Goal: Download file/media

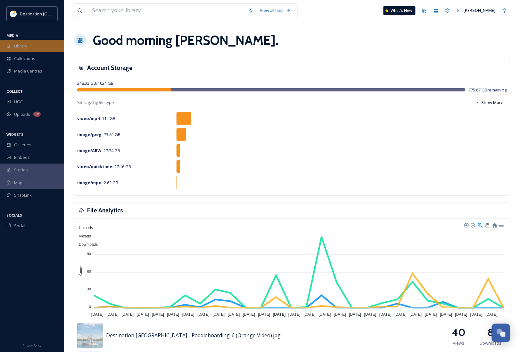
click at [20, 47] on span "Library" at bounding box center [20, 46] width 13 height 6
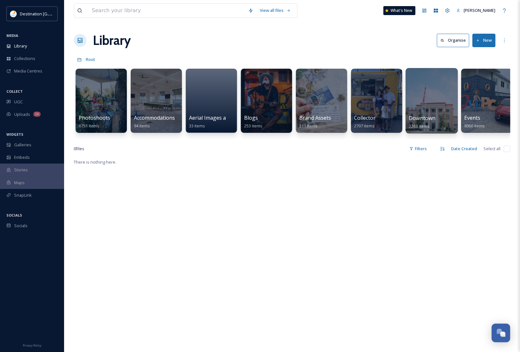
click at [436, 125] on div "Downtown 2263 items" at bounding box center [432, 122] width 46 height 16
click at [418, 116] on span "Downtown" at bounding box center [422, 117] width 27 height 7
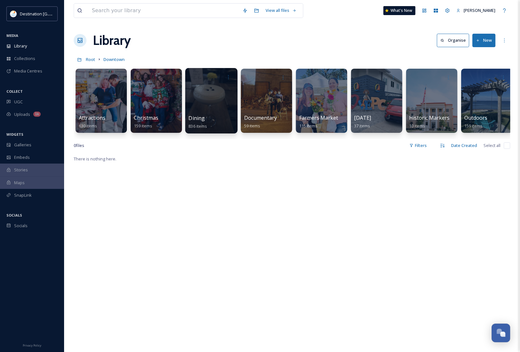
click at [200, 115] on span "Dining" at bounding box center [197, 117] width 16 height 7
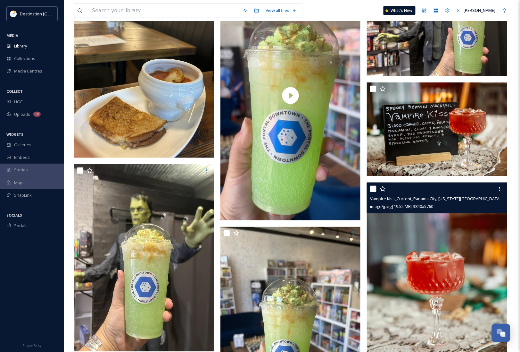
scroll to position [120, 0]
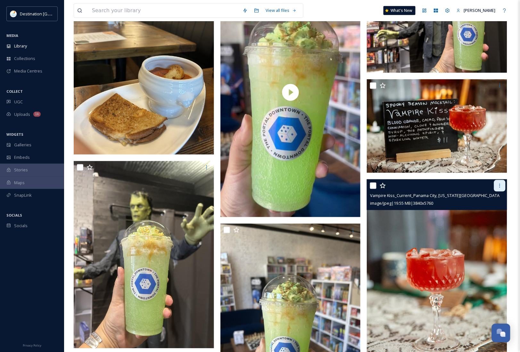
click at [501, 185] on icon at bounding box center [500, 185] width 5 height 5
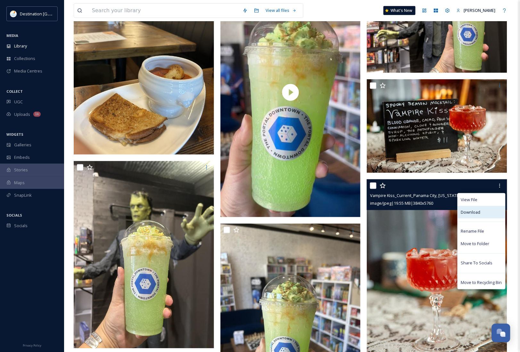
click at [493, 212] on div "Download" at bounding box center [481, 212] width 47 height 13
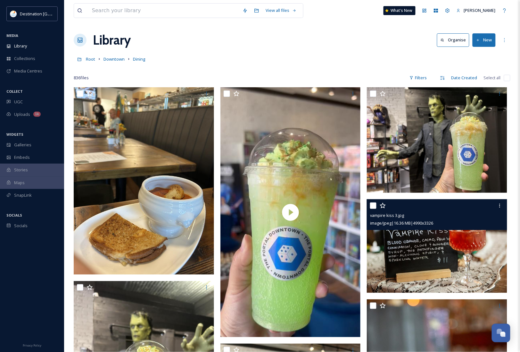
scroll to position [0, 0]
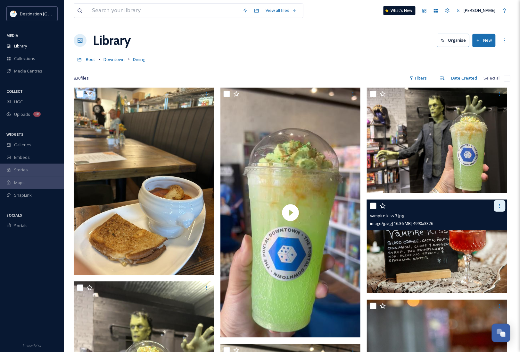
click at [497, 207] on div at bounding box center [500, 206] width 12 height 12
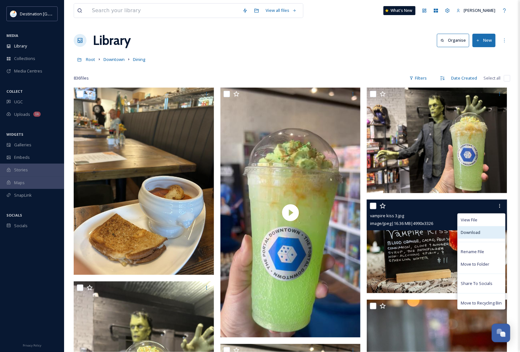
click at [481, 227] on div "Download" at bounding box center [481, 232] width 47 height 13
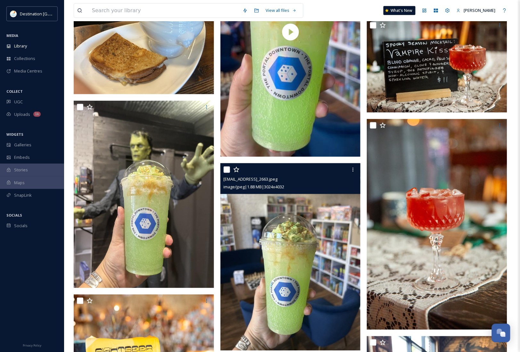
scroll to position [200, 0]
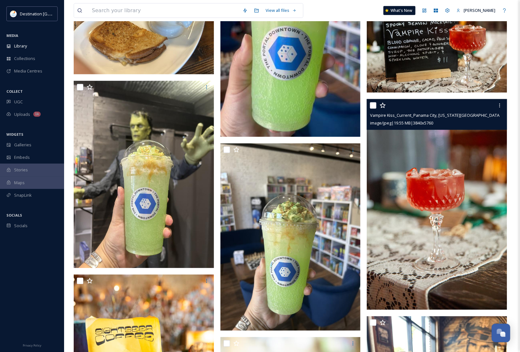
click at [419, 249] on img at bounding box center [437, 204] width 140 height 211
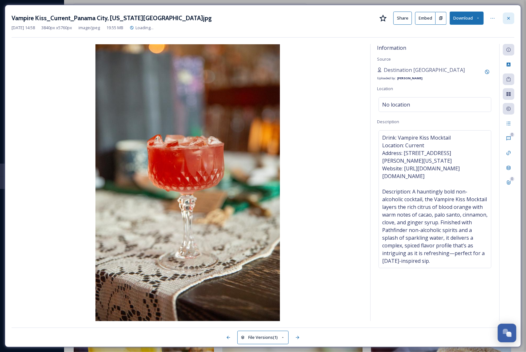
click at [510, 19] on icon at bounding box center [509, 18] width 5 height 5
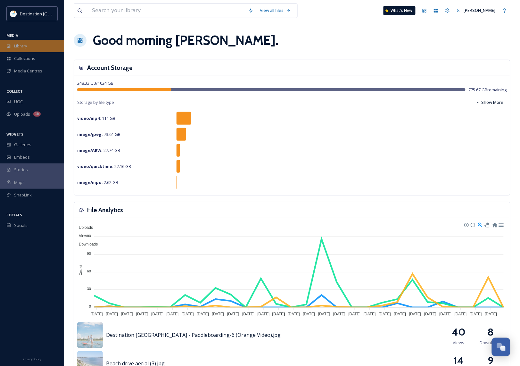
click at [42, 43] on div "Library" at bounding box center [32, 46] width 64 height 13
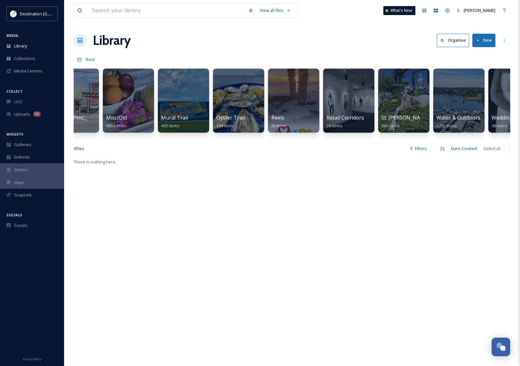
scroll to position [0, 532]
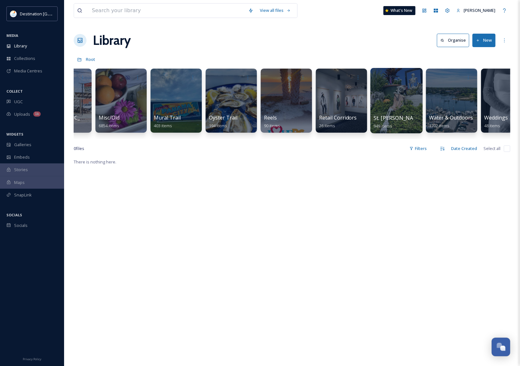
click at [378, 113] on div at bounding box center [397, 100] width 52 height 65
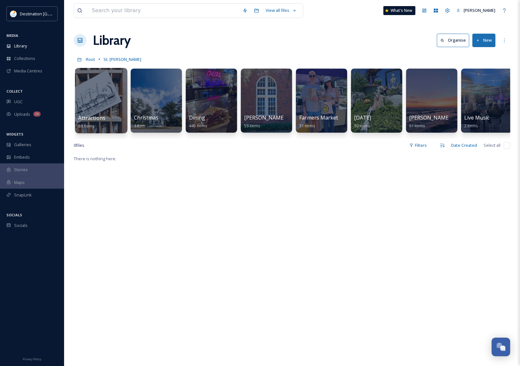
click at [105, 110] on div at bounding box center [101, 100] width 52 height 65
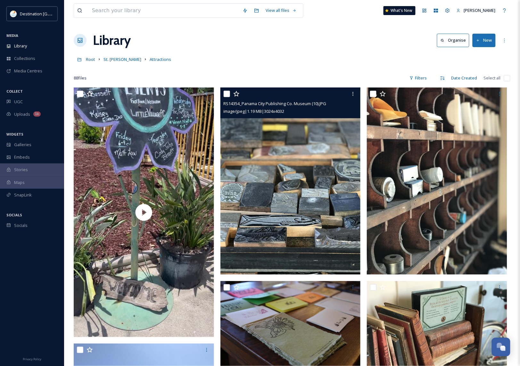
click at [282, 224] on img at bounding box center [291, 181] width 140 height 187
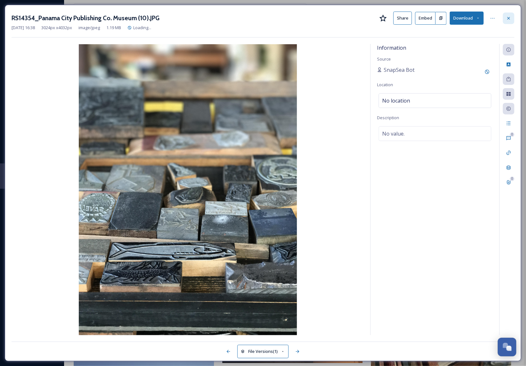
click at [507, 21] on icon at bounding box center [509, 18] width 5 height 5
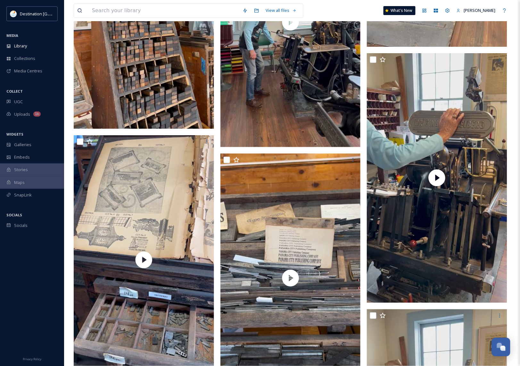
scroll to position [1403, 0]
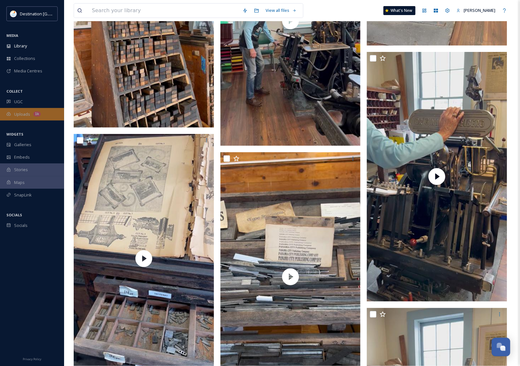
click at [18, 111] on span "Uploads" at bounding box center [22, 114] width 16 height 6
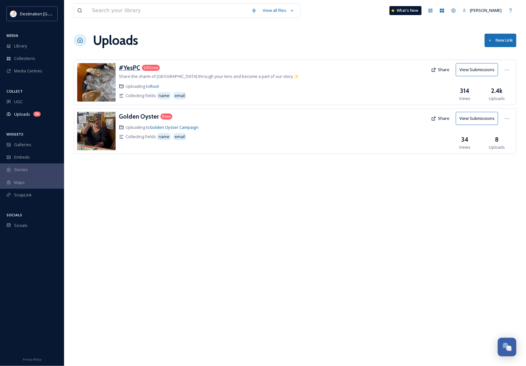
click at [127, 68] on h3 "#YesPC" at bounding box center [129, 68] width 21 height 8
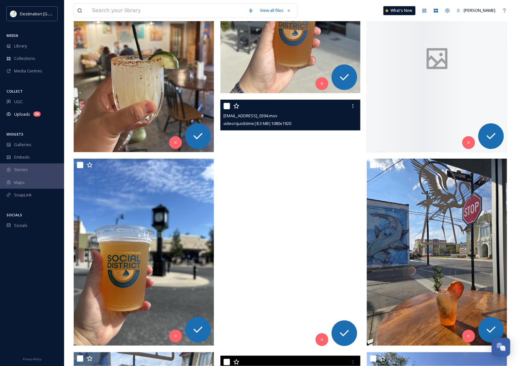
scroll to position [4008, 0]
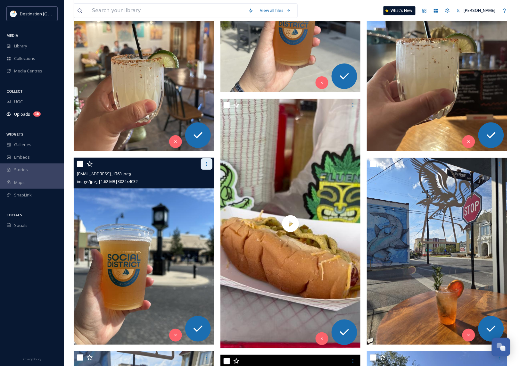
click at [204, 169] on div at bounding box center [207, 164] width 12 height 12
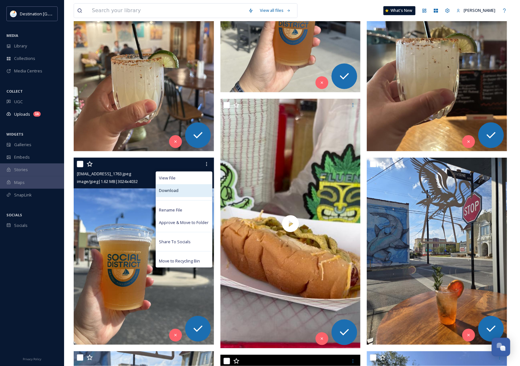
click at [199, 188] on div "Download" at bounding box center [184, 190] width 56 height 13
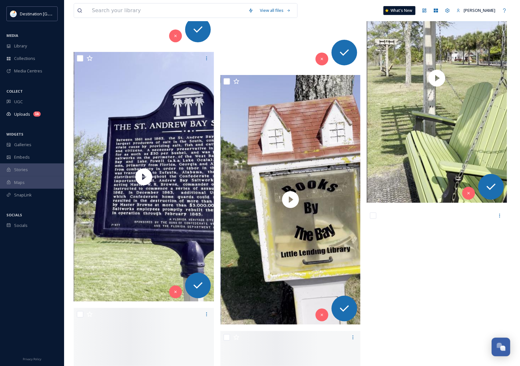
scroll to position [13987, 0]
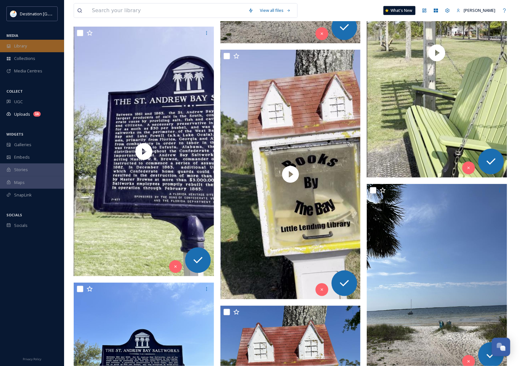
click at [26, 47] on span "Library" at bounding box center [20, 46] width 13 height 6
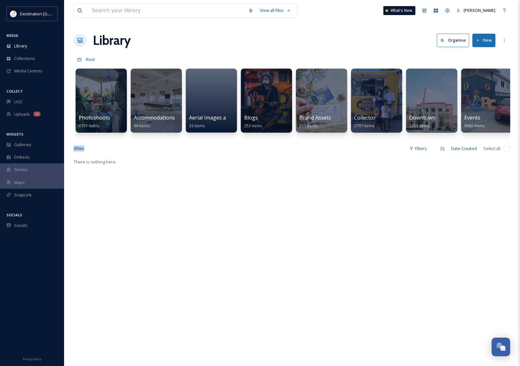
drag, startPoint x: 175, startPoint y: 139, endPoint x: 255, endPoint y: 147, distance: 80.9
click at [255, 147] on div "View all files What's New [PERSON_NAME] Library Organise New Root Your Selectio…" at bounding box center [292, 262] width 456 height 524
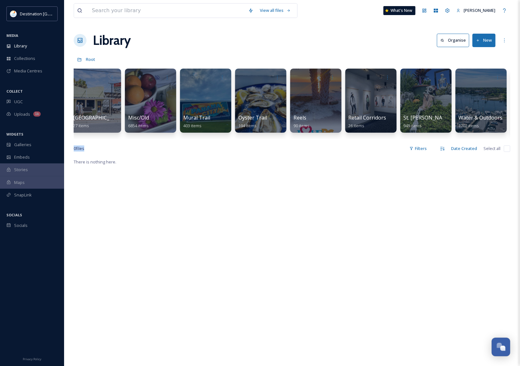
scroll to position [0, 524]
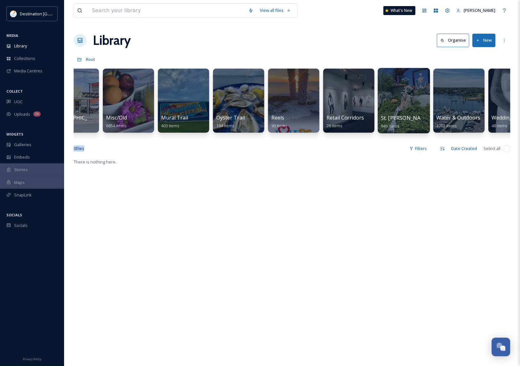
click at [401, 104] on div at bounding box center [404, 100] width 52 height 65
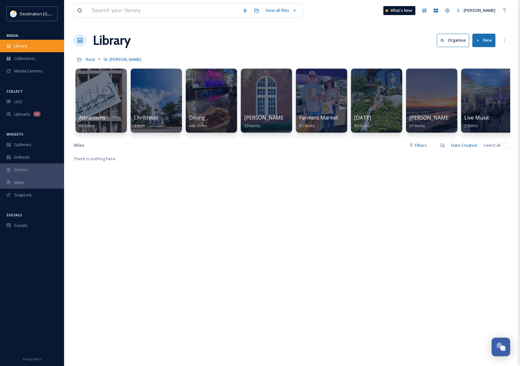
click at [23, 40] on div "Library" at bounding box center [32, 46] width 64 height 13
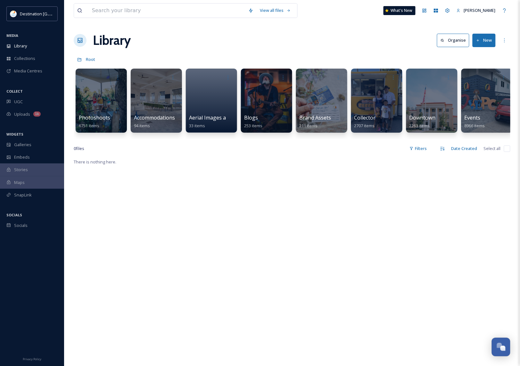
scroll to position [0, 610]
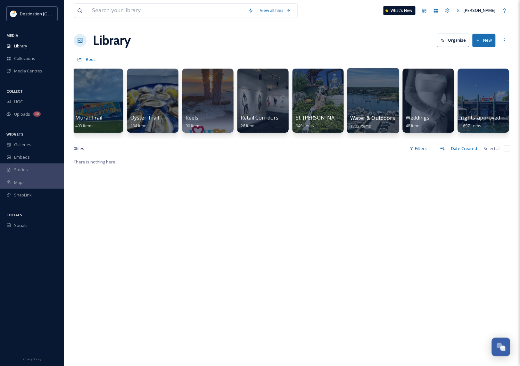
click at [369, 102] on div at bounding box center [373, 100] width 52 height 65
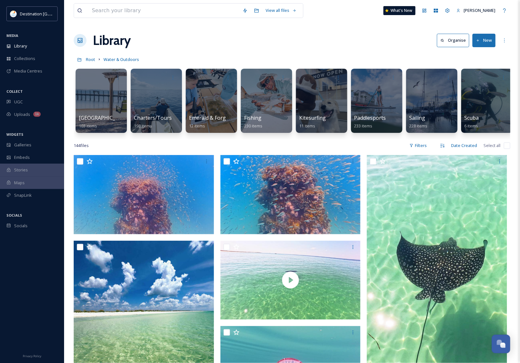
scroll to position [40, 0]
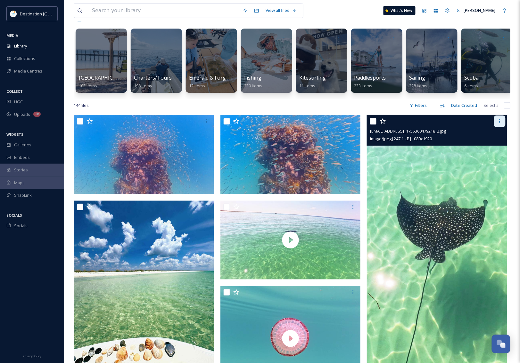
click at [499, 124] on icon at bounding box center [500, 121] width 5 height 5
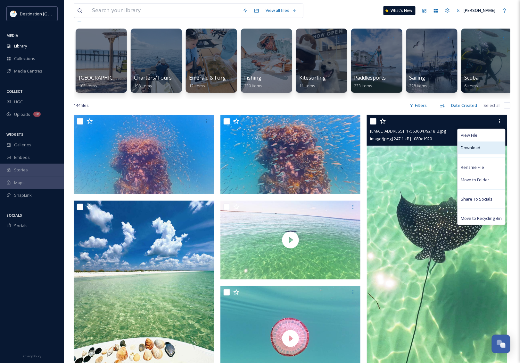
click at [470, 151] on span "Download" at bounding box center [471, 148] width 20 height 6
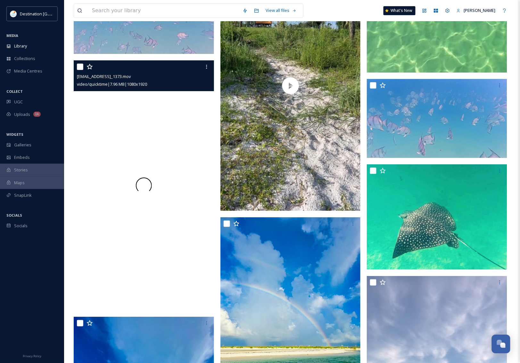
scroll to position [601, 0]
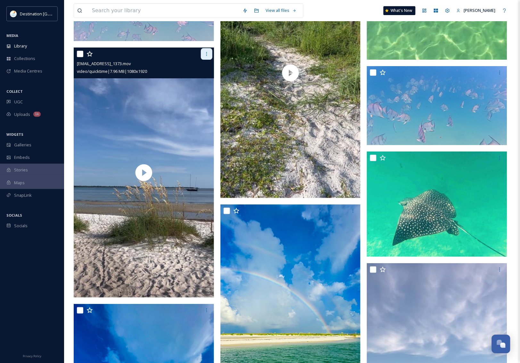
click at [210, 60] on div at bounding box center [207, 54] width 12 height 12
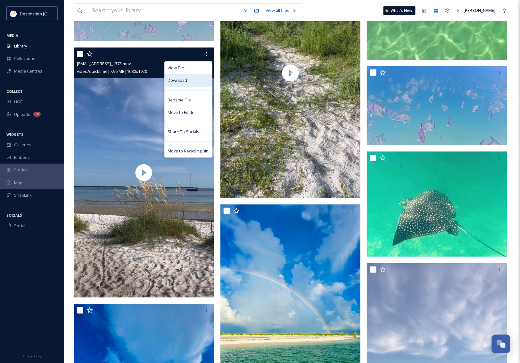
click at [189, 87] on div "Download" at bounding box center [188, 80] width 47 height 13
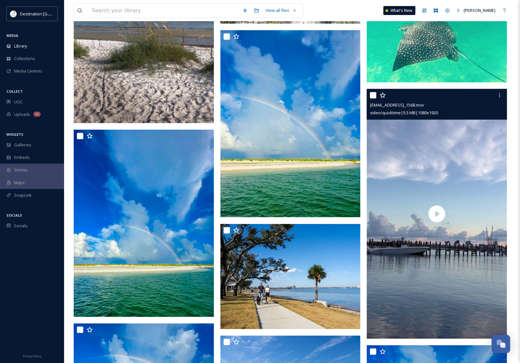
scroll to position [761, 0]
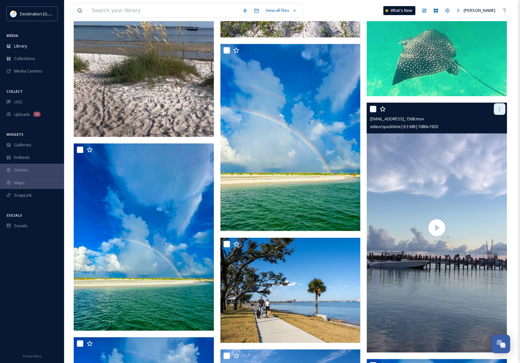
click at [500, 111] on icon at bounding box center [500, 109] width 1 height 4
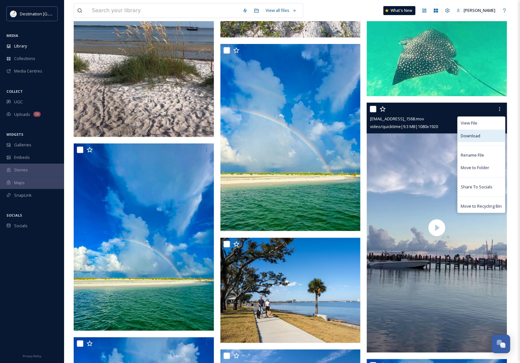
click at [481, 140] on div "Download" at bounding box center [481, 136] width 47 height 13
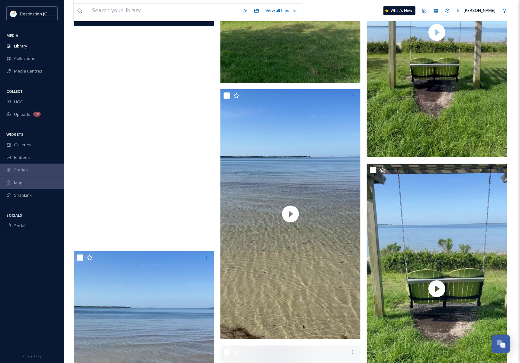
scroll to position [1844, 0]
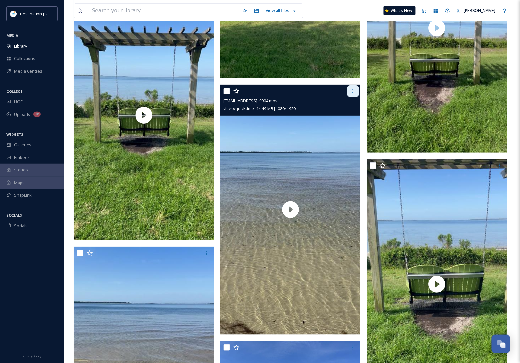
click at [350, 97] on div at bounding box center [354, 91] width 12 height 12
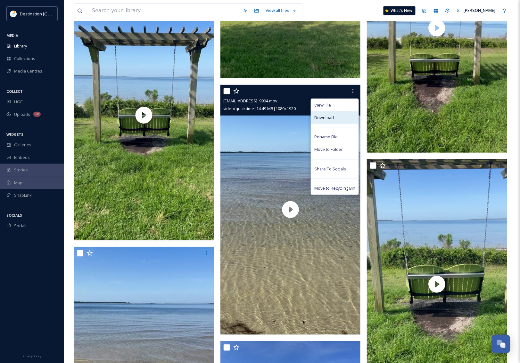
click at [329, 121] on span "Download" at bounding box center [325, 117] width 20 height 6
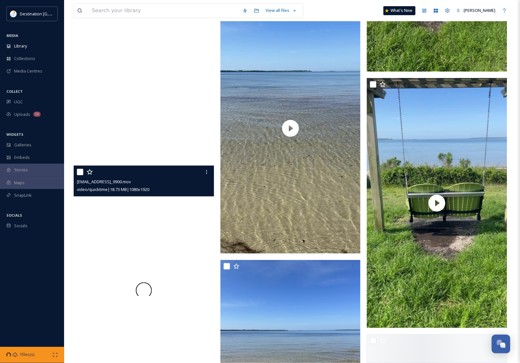
scroll to position [2044, 0]
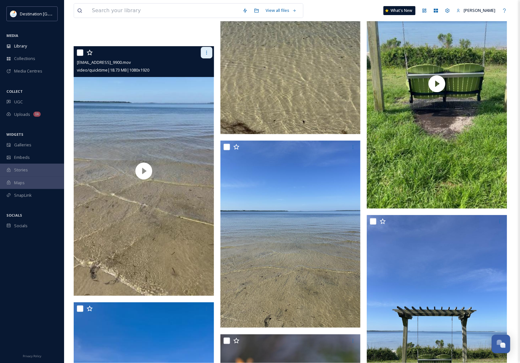
click at [210, 58] on div at bounding box center [207, 53] width 12 height 12
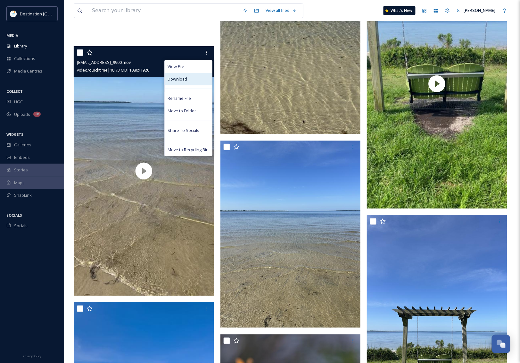
click at [188, 83] on div "Download" at bounding box center [188, 79] width 47 height 13
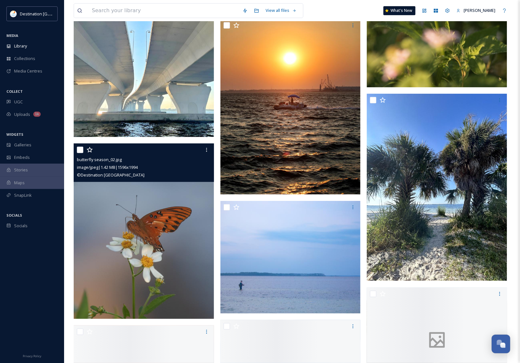
scroll to position [2685, 0]
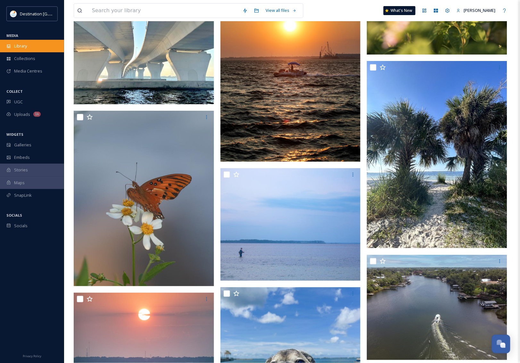
click at [26, 43] on span "Library" at bounding box center [20, 46] width 13 height 6
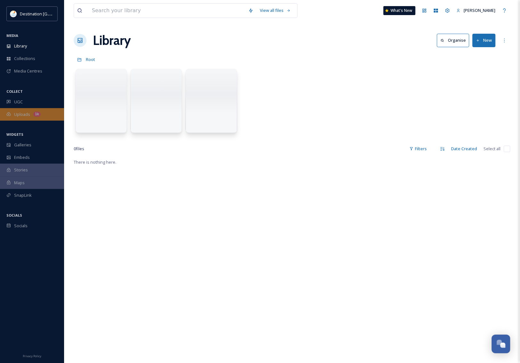
click at [31, 112] on div "Uploads 1k" at bounding box center [32, 114] width 64 height 13
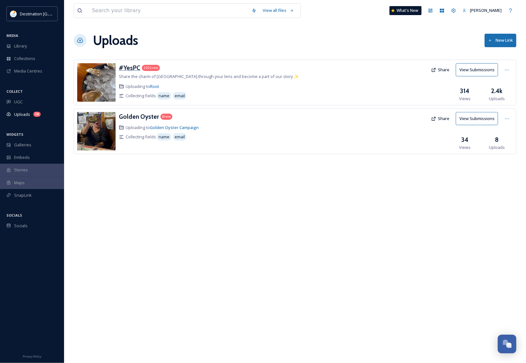
click at [133, 63] on div "#YesPC" at bounding box center [129, 67] width 21 height 9
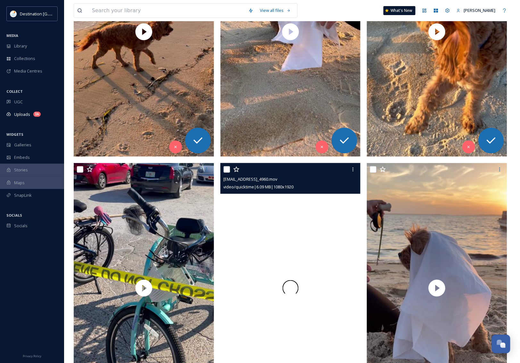
scroll to position [601, 0]
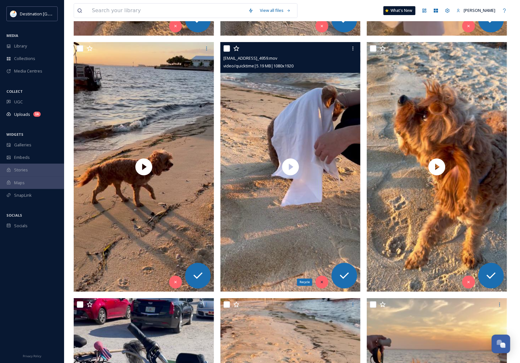
click at [325, 284] on div "Recycle" at bounding box center [322, 281] width 13 height 13
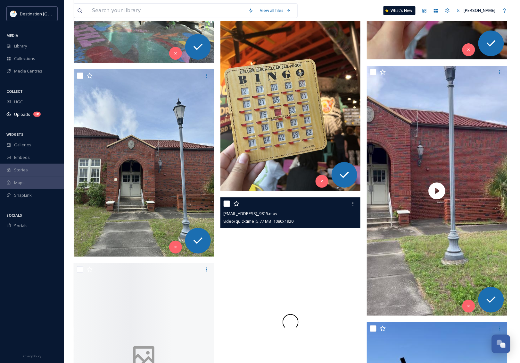
scroll to position [5050, 0]
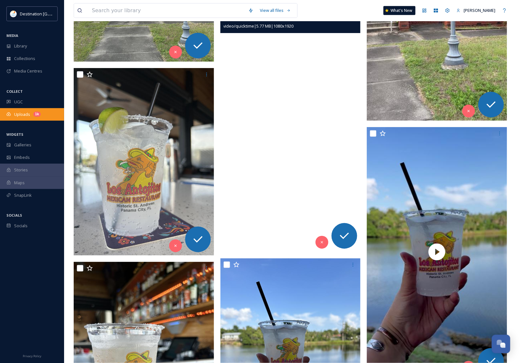
click at [20, 114] on span "Uploads" at bounding box center [22, 114] width 16 height 6
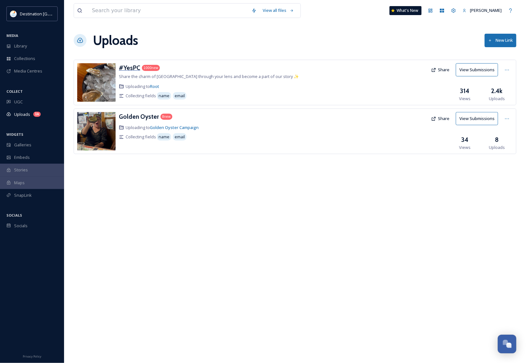
click at [135, 65] on h3 "#YesPC" at bounding box center [129, 68] width 21 height 8
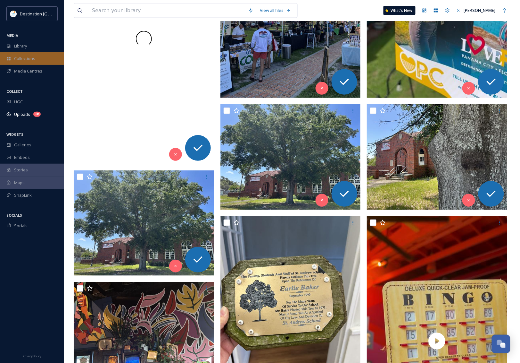
scroll to position [4288, 0]
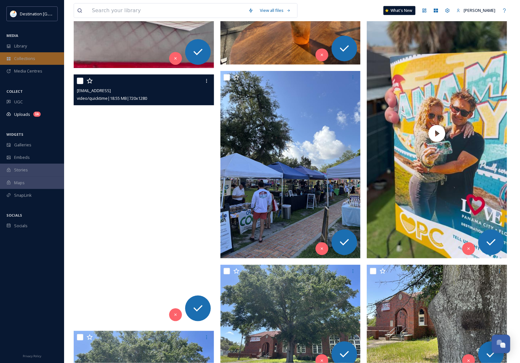
drag, startPoint x: 29, startPoint y: 50, endPoint x: 34, endPoint y: 53, distance: 5.5
click at [29, 50] on div "Library" at bounding box center [32, 46] width 64 height 13
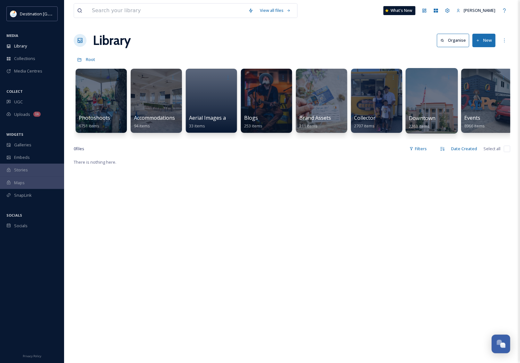
click at [416, 112] on div at bounding box center [432, 100] width 52 height 65
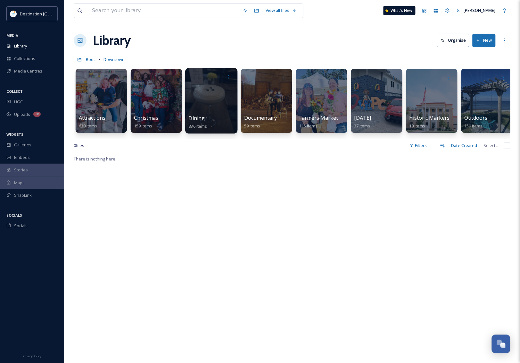
click at [204, 116] on span "Dining" at bounding box center [197, 117] width 16 height 7
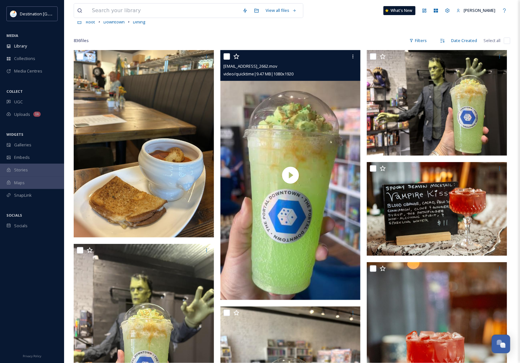
scroll to position [40, 0]
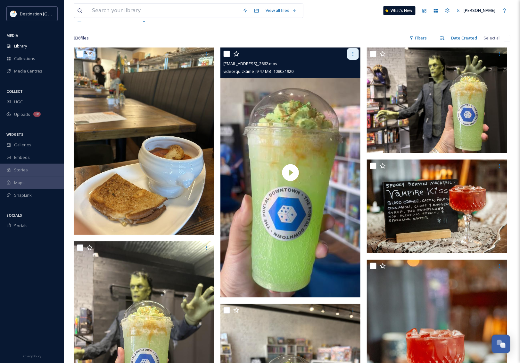
click at [356, 56] on icon at bounding box center [353, 53] width 5 height 5
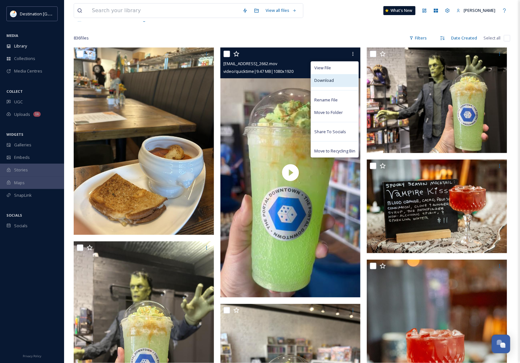
click at [342, 78] on div "Download" at bounding box center [334, 80] width 47 height 13
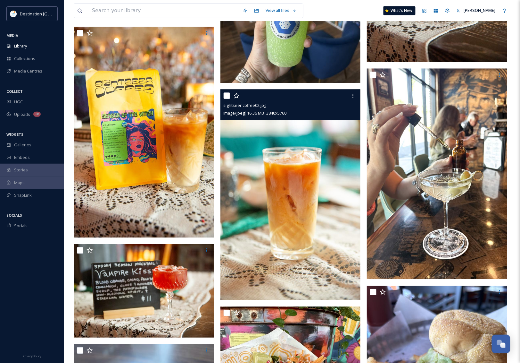
scroll to position [521, 0]
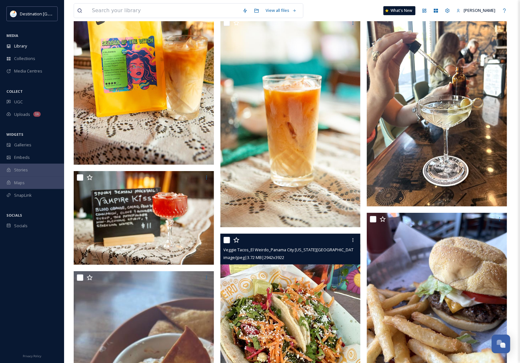
drag, startPoint x: 330, startPoint y: 236, endPoint x: 332, endPoint y: 233, distance: 3.4
click at [331, 234] on div at bounding box center [292, 240] width 136 height 12
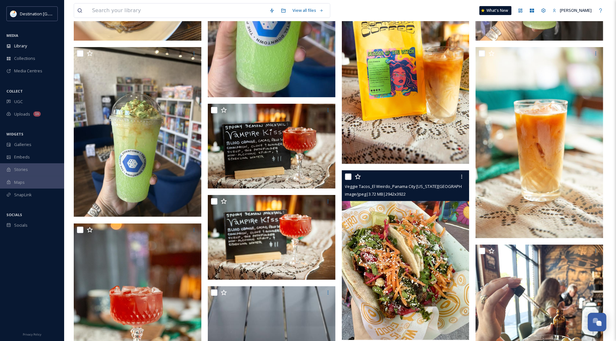
scroll to position [40, 0]
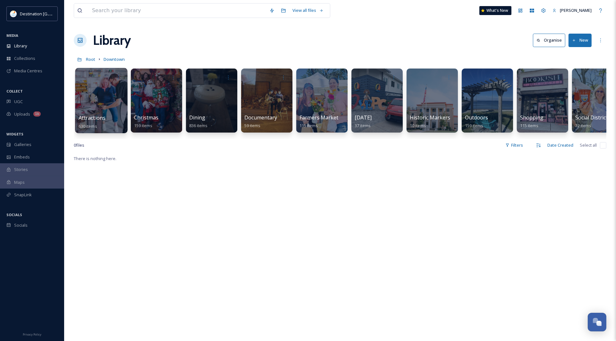
click at [93, 113] on div at bounding box center [101, 100] width 52 height 65
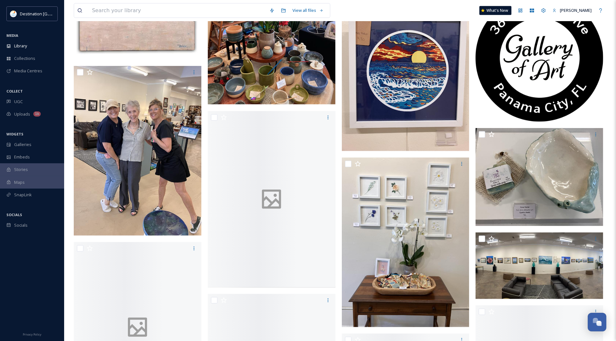
scroll to position [641, 0]
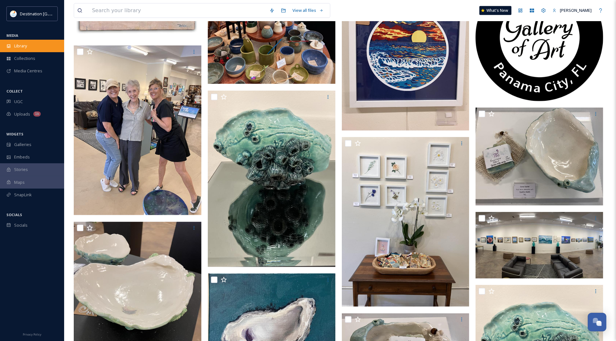
click at [28, 44] on div "Library" at bounding box center [32, 46] width 64 height 13
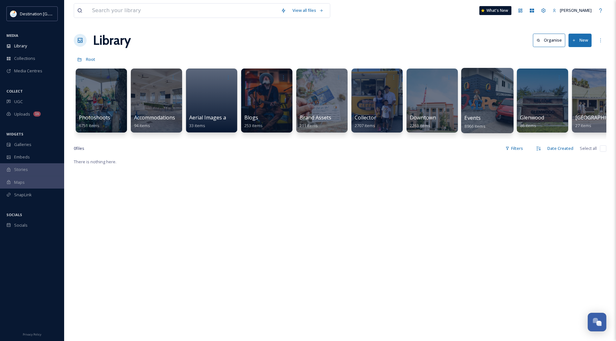
click at [489, 124] on div "Events 8966 items" at bounding box center [488, 122] width 46 height 16
click at [487, 105] on div at bounding box center [487, 100] width 52 height 65
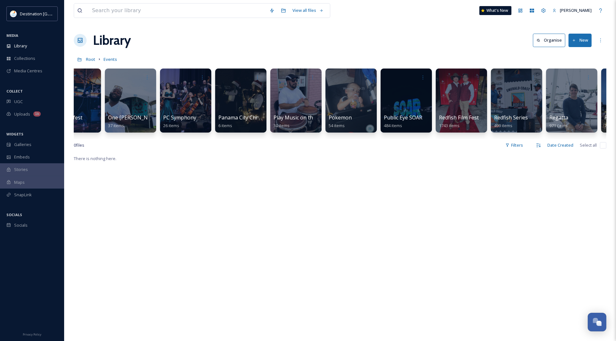
scroll to position [0, 1293]
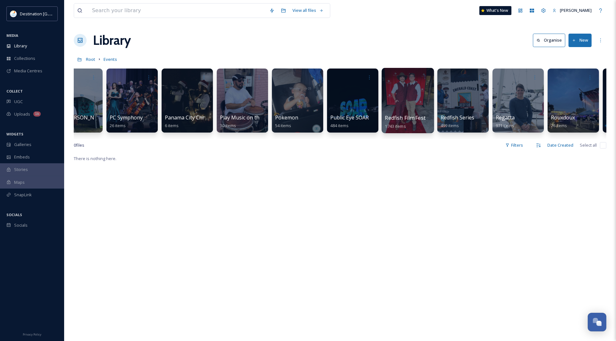
click at [402, 108] on div at bounding box center [408, 100] width 52 height 65
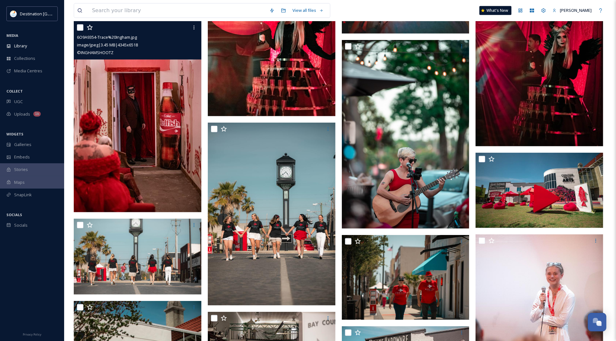
scroll to position [521, 0]
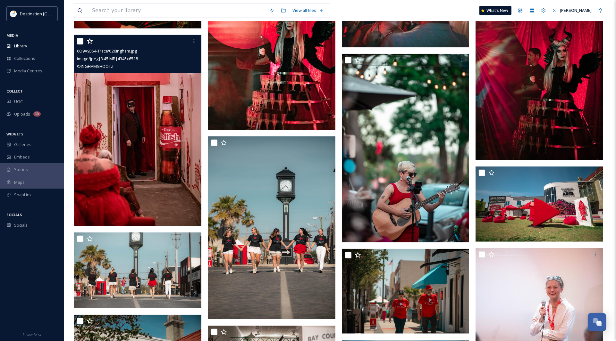
click at [153, 164] on img at bounding box center [138, 130] width 128 height 191
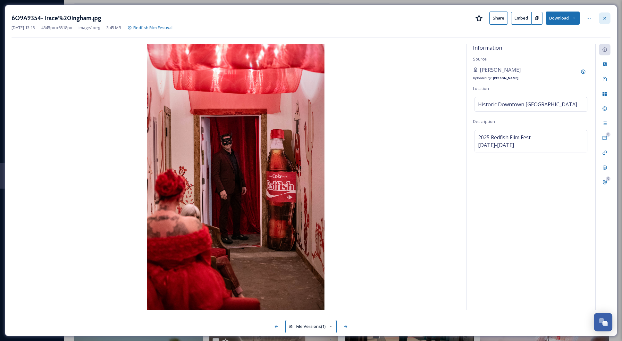
click at [526, 15] on div at bounding box center [605, 19] width 12 height 12
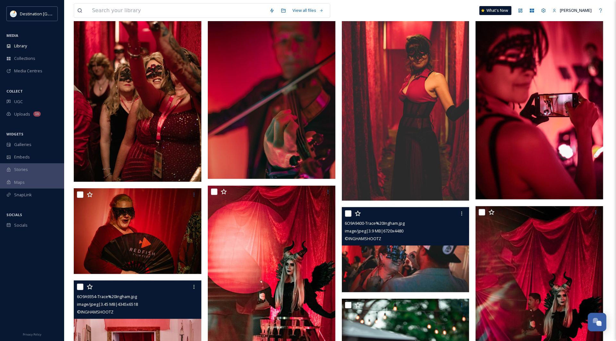
scroll to position [401, 0]
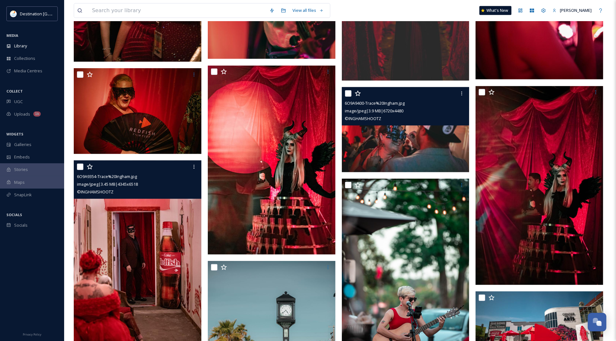
click at [433, 138] on img at bounding box center [406, 129] width 128 height 85
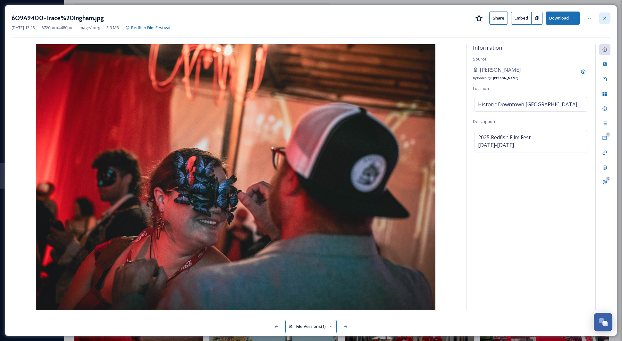
click at [526, 18] on icon at bounding box center [604, 18] width 3 height 3
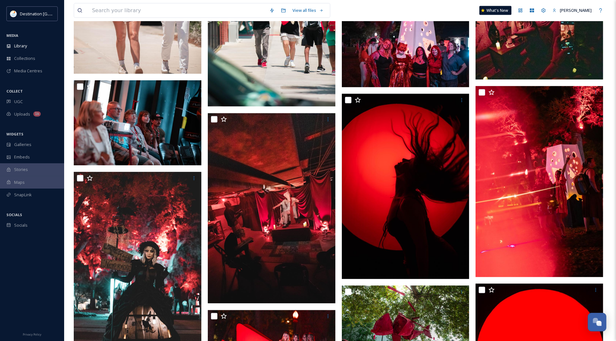
scroll to position [1074, 0]
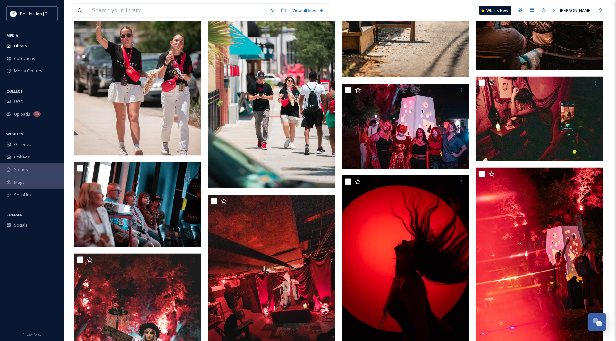
click at [285, 124] on img at bounding box center [272, 72] width 128 height 232
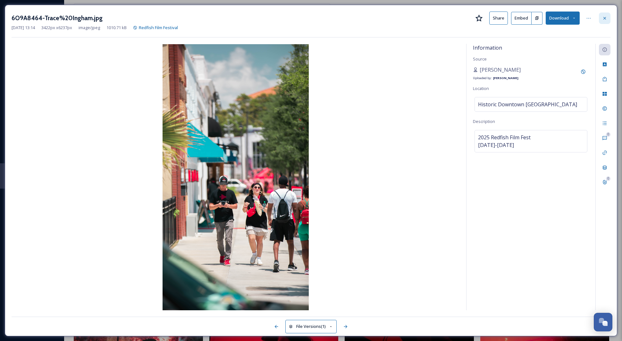
click at [526, 19] on icon at bounding box center [604, 18] width 5 height 5
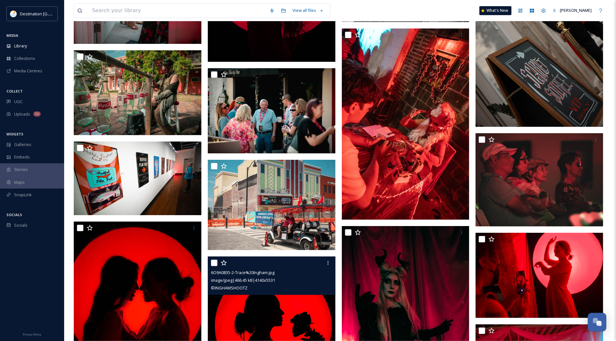
scroll to position [1675, 0]
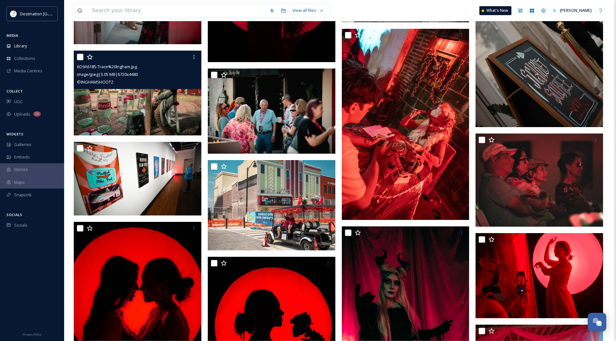
click at [122, 108] on img at bounding box center [138, 92] width 128 height 85
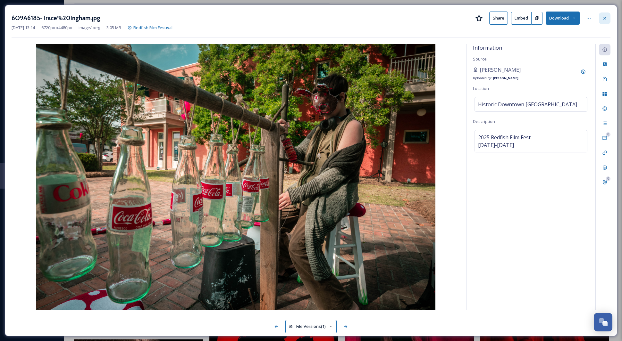
click at [526, 15] on div at bounding box center [605, 19] width 12 height 12
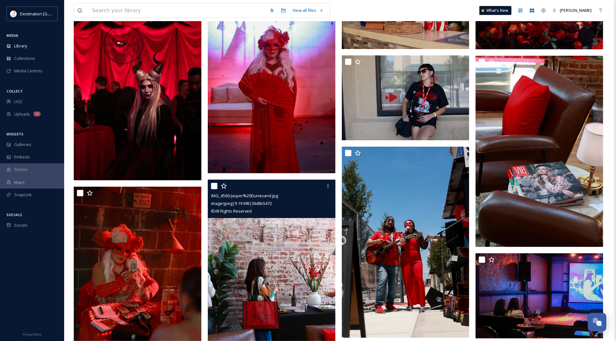
scroll to position [2918, 0]
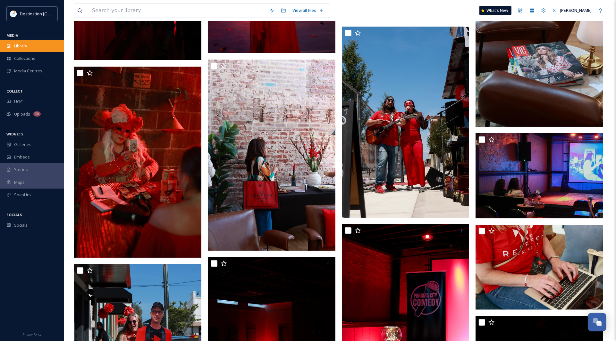
click at [24, 47] on span "Library" at bounding box center [20, 46] width 13 height 6
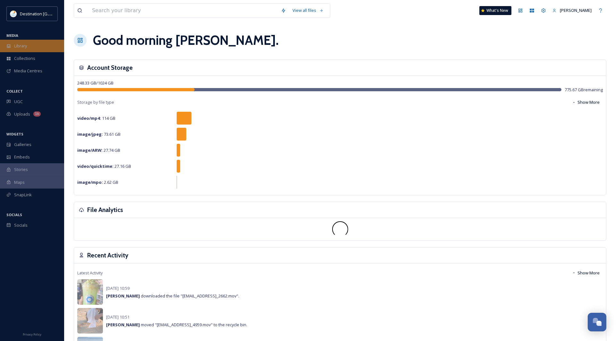
click at [26, 44] on span "Library" at bounding box center [20, 46] width 13 height 6
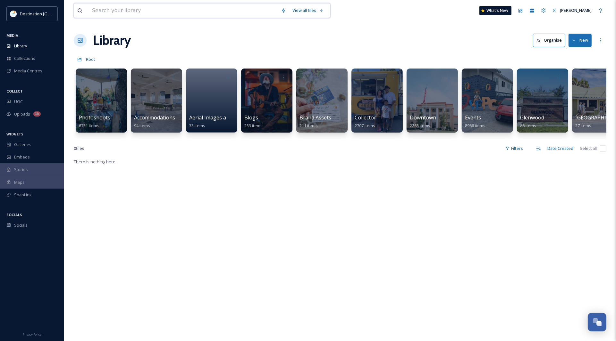
click at [184, 10] on input at bounding box center [183, 11] width 189 height 14
type input "boat parade"
click at [276, 243] on div "There is nothing here." at bounding box center [340, 328] width 533 height 341
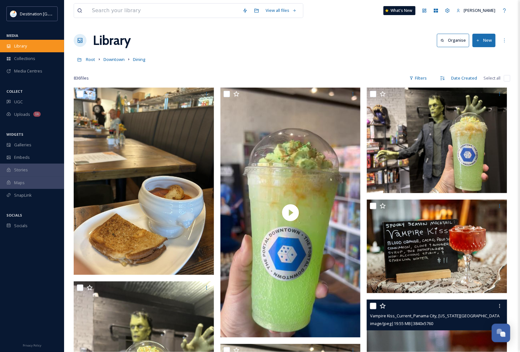
click at [26, 47] on span "Library" at bounding box center [20, 46] width 13 height 6
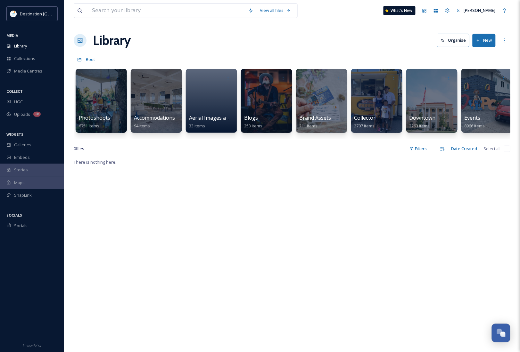
click at [241, 52] on div "View all files What's New [PERSON_NAME] Library Organise New Root Your Selectio…" at bounding box center [292, 255] width 456 height 510
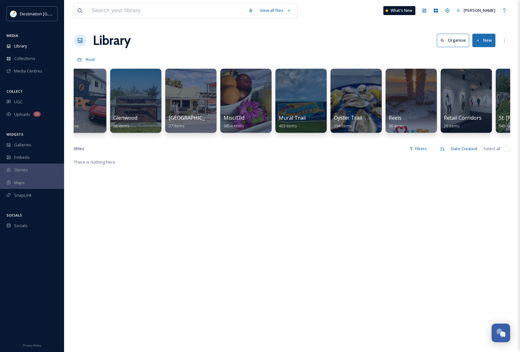
scroll to position [0, 408]
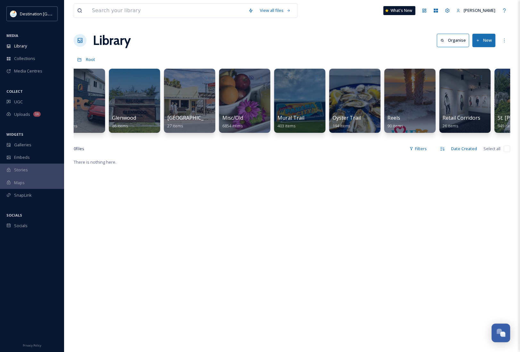
click at [287, 183] on div "There is nothing here." at bounding box center [292, 334] width 437 height 352
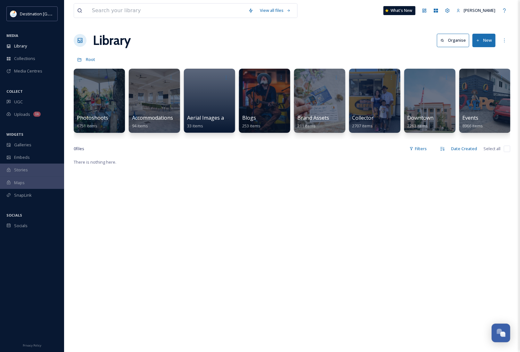
scroll to position [0, 0]
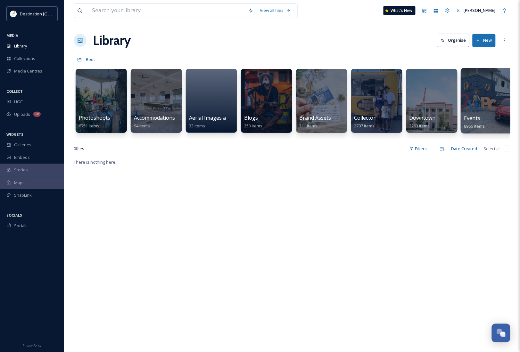
click at [488, 113] on div at bounding box center [487, 100] width 52 height 65
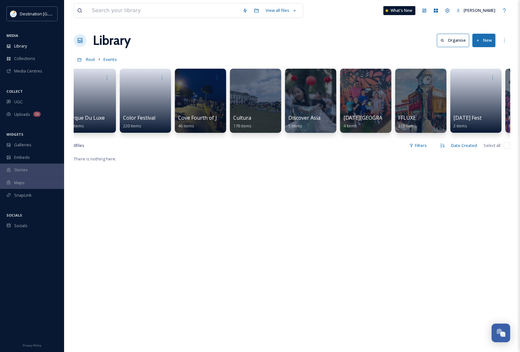
scroll to position [0, 612]
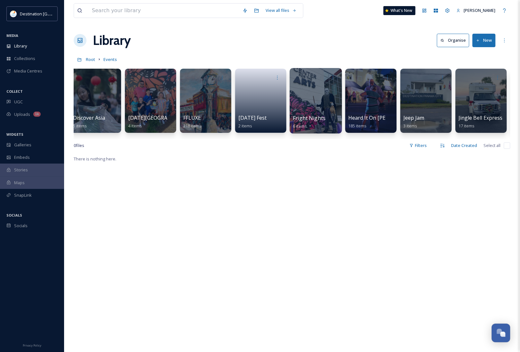
click at [321, 129] on div "Fright Nights 6 items" at bounding box center [316, 122] width 46 height 16
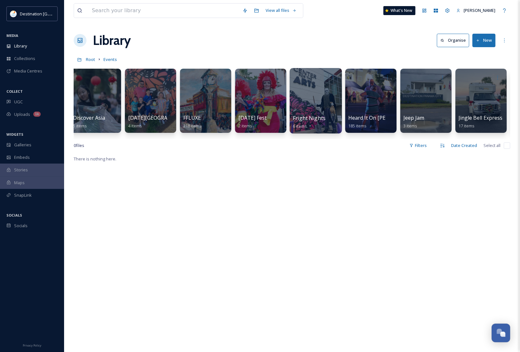
click at [316, 95] on div at bounding box center [316, 100] width 52 height 65
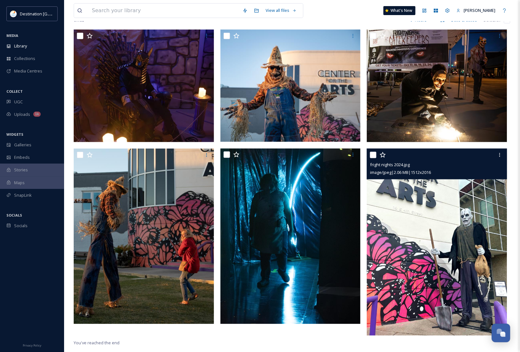
scroll to position [7, 0]
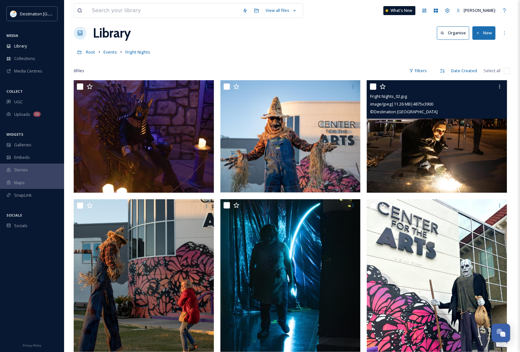
click at [463, 157] on img at bounding box center [437, 136] width 140 height 112
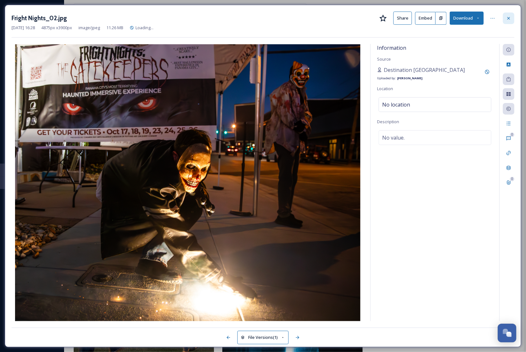
click at [510, 18] on icon at bounding box center [509, 18] width 3 height 3
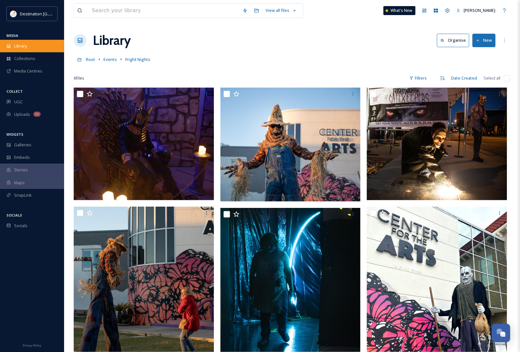
click at [31, 45] on div "Library" at bounding box center [32, 46] width 64 height 13
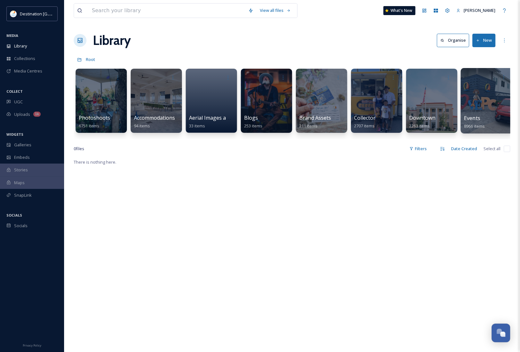
click at [494, 106] on div at bounding box center [487, 100] width 52 height 65
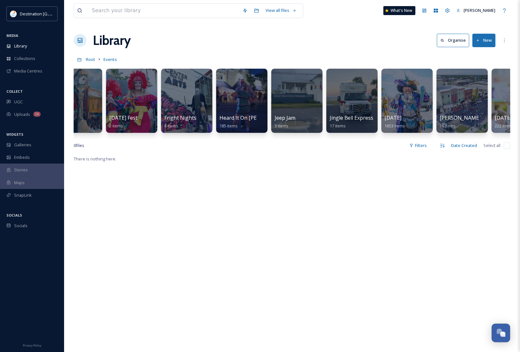
scroll to position [0, 713]
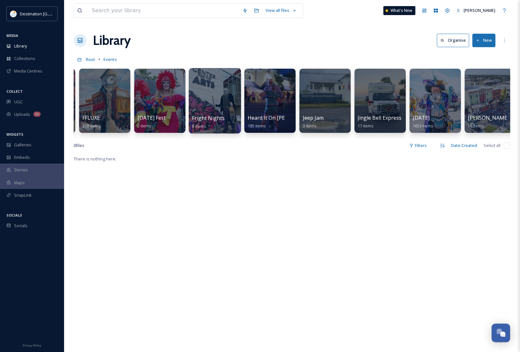
click at [225, 125] on div "Fright Nights 6 items" at bounding box center [215, 122] width 46 height 16
click at [215, 97] on div at bounding box center [215, 100] width 52 height 65
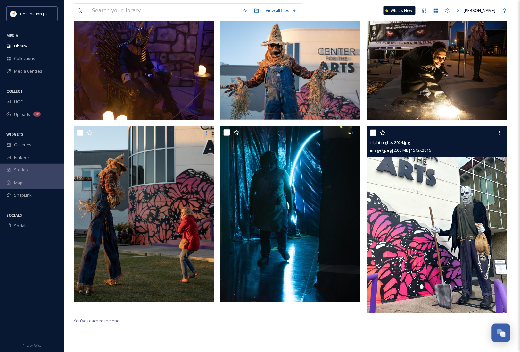
scroll to position [40, 0]
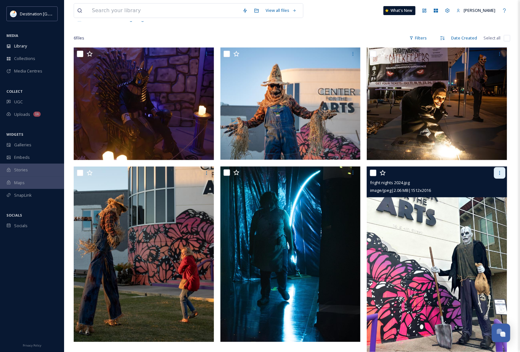
click at [502, 175] on icon at bounding box center [500, 172] width 5 height 5
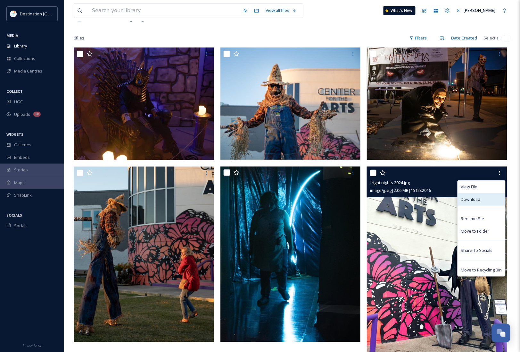
click at [487, 201] on div "Download" at bounding box center [481, 199] width 47 height 13
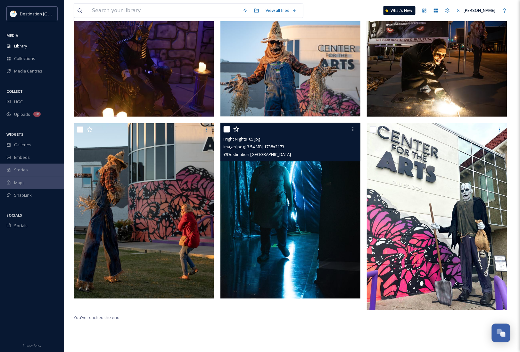
scroll to position [88, 0]
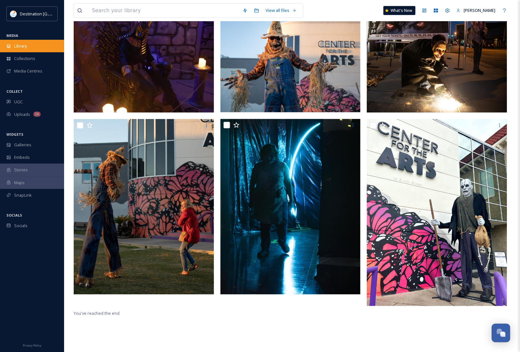
click at [27, 47] on span "Library" at bounding box center [20, 46] width 13 height 6
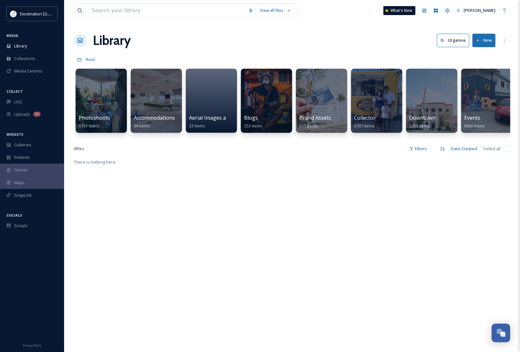
drag, startPoint x: 180, startPoint y: 198, endPoint x: 275, endPoint y: 156, distance: 103.7
click at [180, 198] on div "There is nothing here." at bounding box center [292, 334] width 437 height 352
click at [327, 247] on div "There is nothing here." at bounding box center [292, 334] width 437 height 352
click at [248, 195] on div "There is nothing here." at bounding box center [292, 334] width 437 height 352
click at [30, 50] on div "Library" at bounding box center [32, 46] width 64 height 13
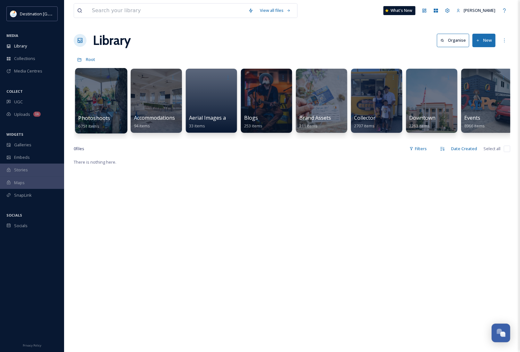
click at [89, 90] on div at bounding box center [101, 100] width 52 height 65
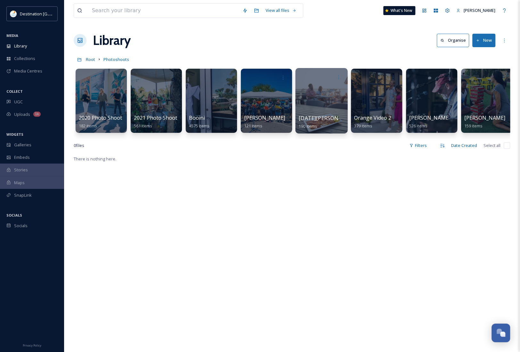
click at [302, 98] on div at bounding box center [322, 100] width 52 height 65
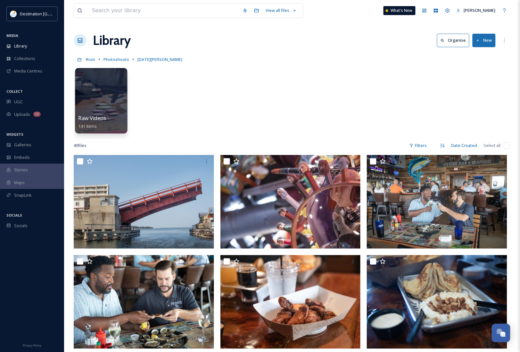
click at [113, 113] on div at bounding box center [101, 100] width 52 height 65
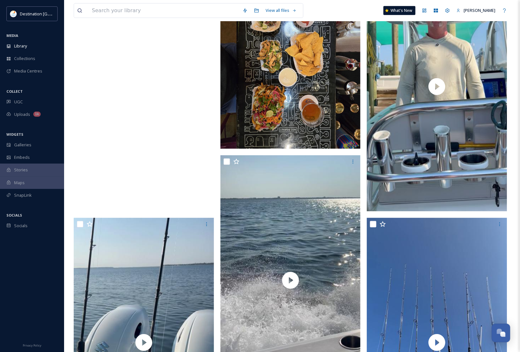
scroll to position [40, 0]
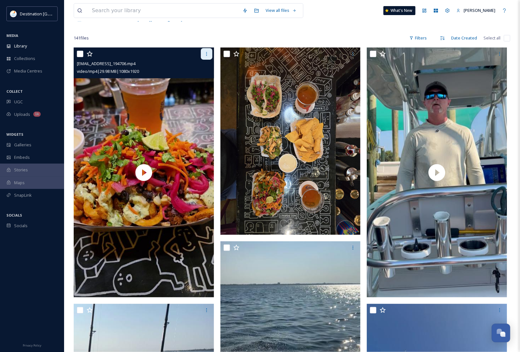
click at [205, 52] on icon at bounding box center [206, 53] width 5 height 5
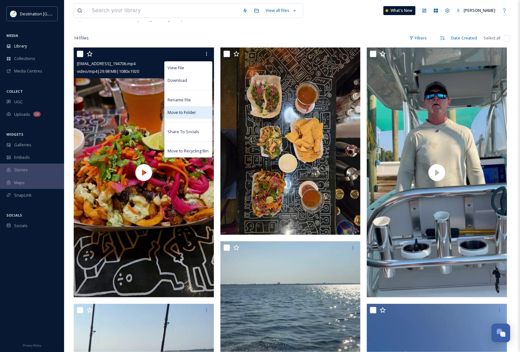
click at [177, 109] on span "Move to Folder" at bounding box center [182, 112] width 29 height 6
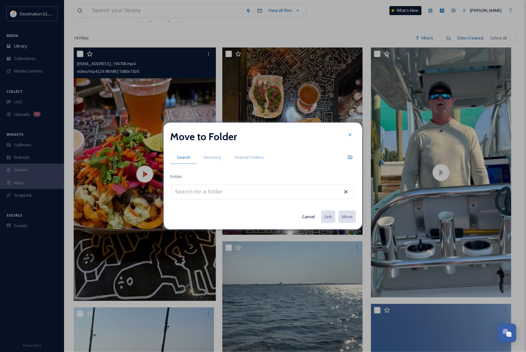
click at [308, 214] on button "Cancel" at bounding box center [308, 216] width 19 height 13
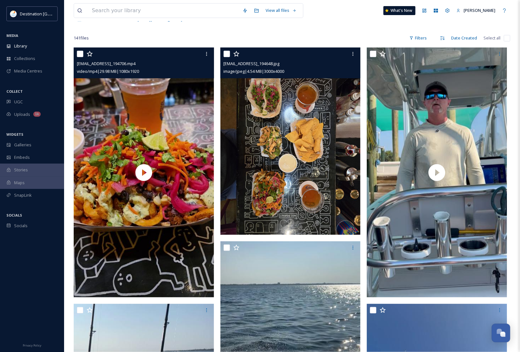
click at [228, 52] on input "checkbox" at bounding box center [227, 54] width 6 height 6
checkbox input "true"
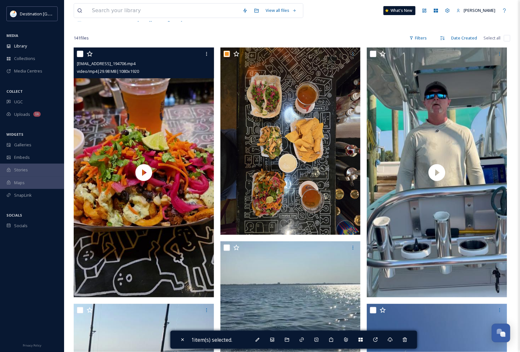
click at [79, 54] on input "checkbox" at bounding box center [80, 54] width 6 height 6
checkbox input "true"
click at [203, 58] on div at bounding box center [207, 54] width 12 height 12
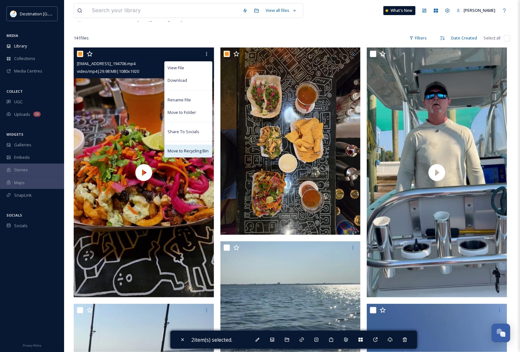
click at [193, 148] on span "Move to Recycling Bin" at bounding box center [188, 151] width 41 height 6
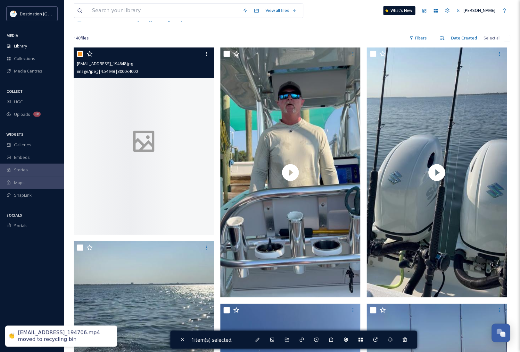
click at [210, 55] on div at bounding box center [207, 54] width 12 height 12
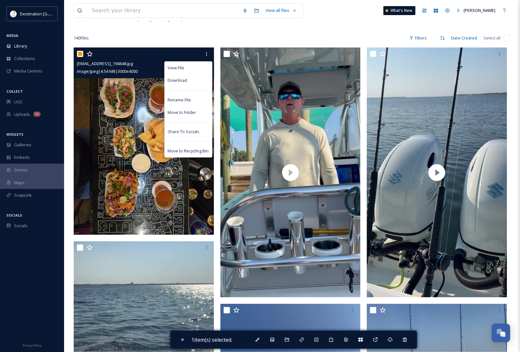
click at [153, 222] on img at bounding box center [144, 140] width 140 height 187
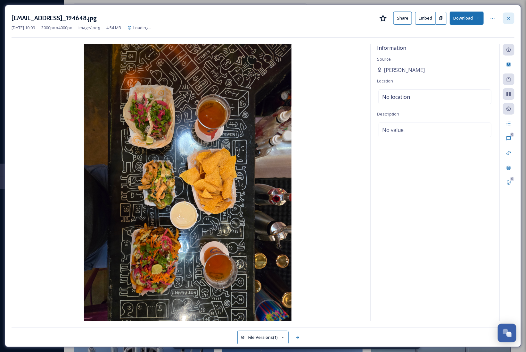
click at [508, 18] on icon at bounding box center [509, 18] width 5 height 5
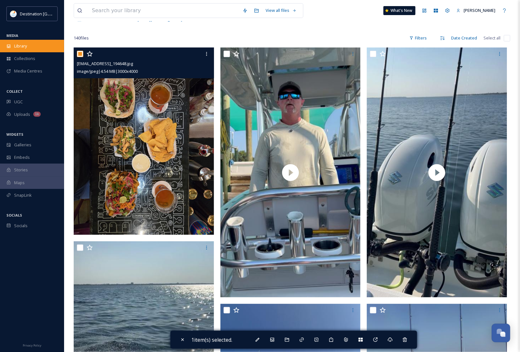
click at [22, 50] on div "Library" at bounding box center [32, 46] width 64 height 13
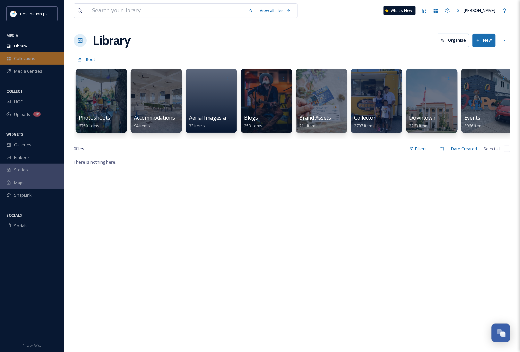
click at [28, 57] on span "Collections" at bounding box center [24, 58] width 21 height 6
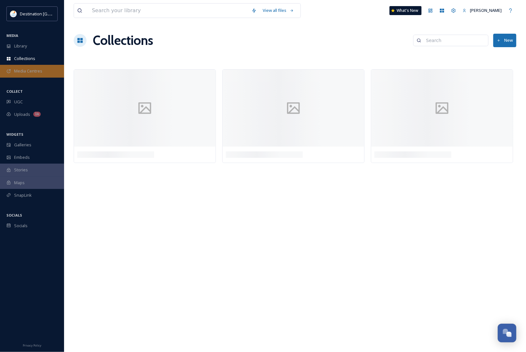
click at [33, 70] on span "Media Centres" at bounding box center [28, 71] width 28 height 6
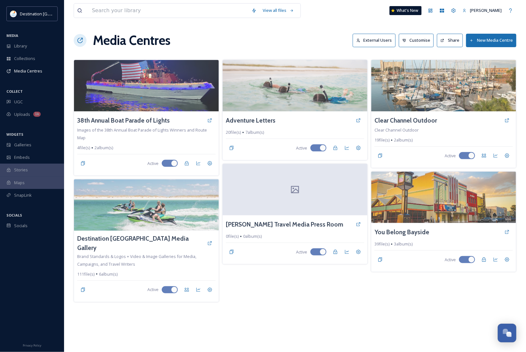
click at [286, 321] on div "View all files What's New [PERSON_NAME] Media Centres External Users Customise …" at bounding box center [295, 176] width 462 height 352
click at [30, 196] on span "SnapLink" at bounding box center [23, 195] width 18 height 6
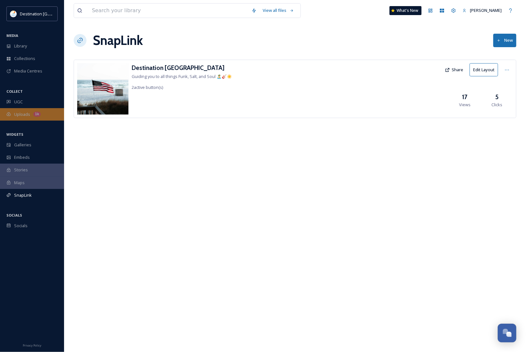
click at [28, 114] on span "Uploads" at bounding box center [22, 114] width 16 height 6
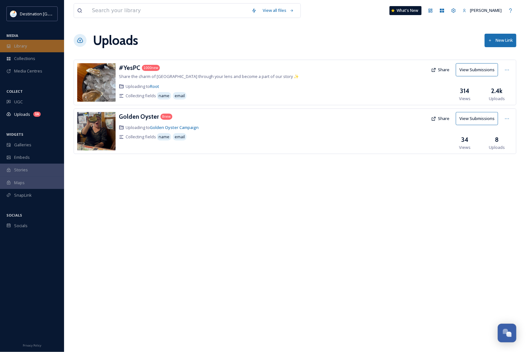
click at [38, 52] on div "Library" at bounding box center [32, 46] width 64 height 13
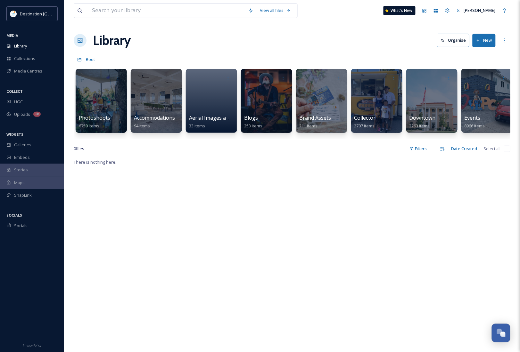
click at [233, 242] on div "There is nothing here." at bounding box center [292, 334] width 437 height 352
click at [104, 90] on div at bounding box center [101, 100] width 52 height 65
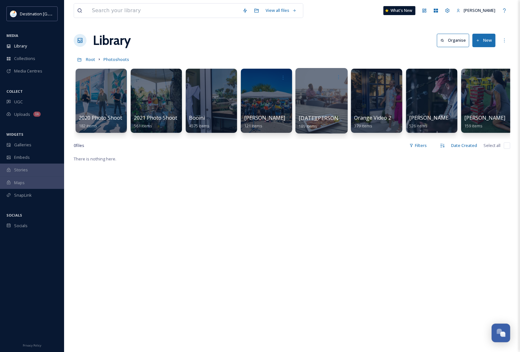
click at [335, 104] on div at bounding box center [322, 100] width 52 height 65
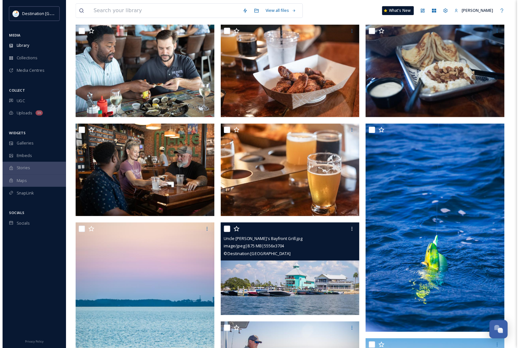
scroll to position [281, 0]
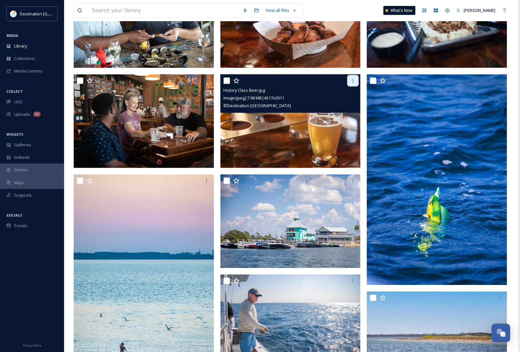
click at [354, 76] on div at bounding box center [354, 81] width 12 height 12
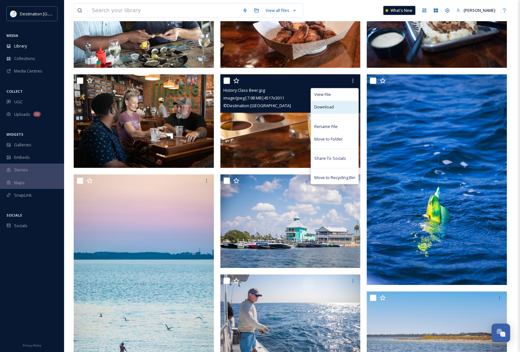
click at [336, 106] on div "Download" at bounding box center [334, 107] width 47 height 13
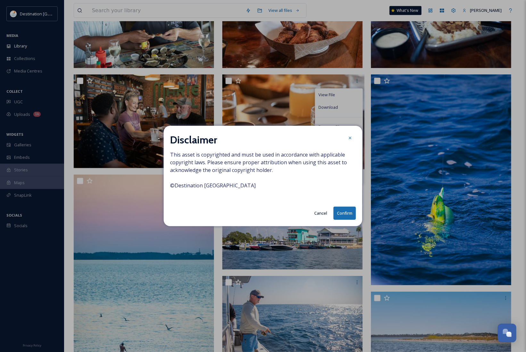
click at [349, 214] on button "Confirm" at bounding box center [345, 212] width 22 height 13
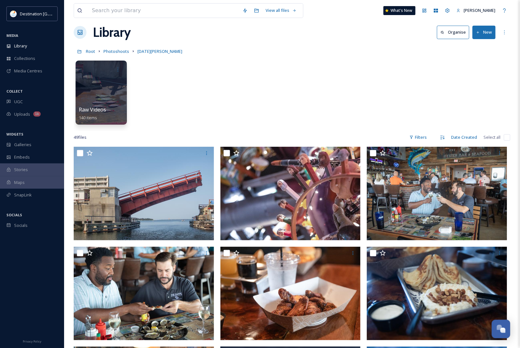
scroll to position [0, 0]
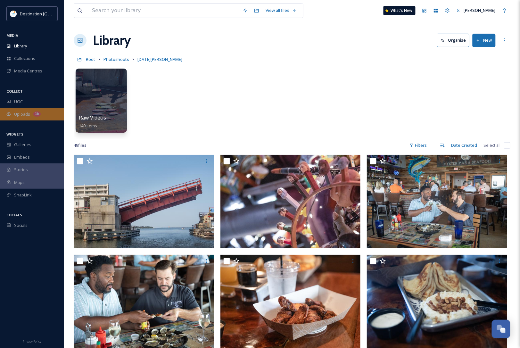
click at [31, 117] on div "Uploads 1k" at bounding box center [32, 114] width 64 height 13
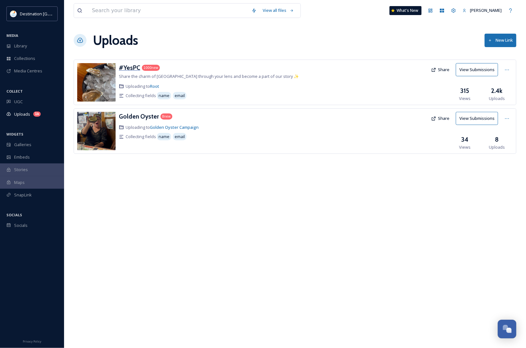
click at [138, 69] on h3 "#YesPC" at bounding box center [129, 68] width 21 height 8
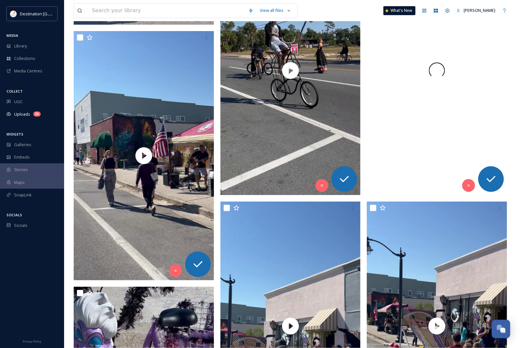
scroll to position [3407, 0]
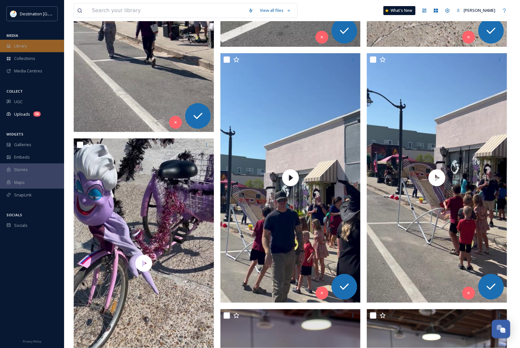
click at [31, 42] on div "Library" at bounding box center [32, 46] width 64 height 13
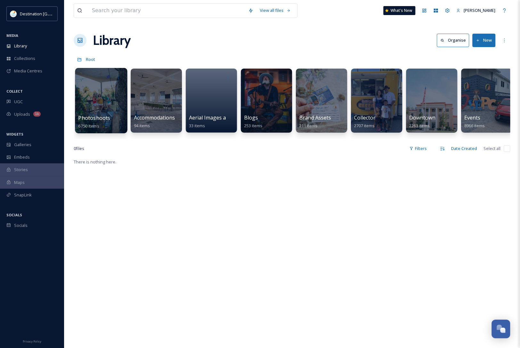
click at [101, 104] on div at bounding box center [101, 100] width 52 height 65
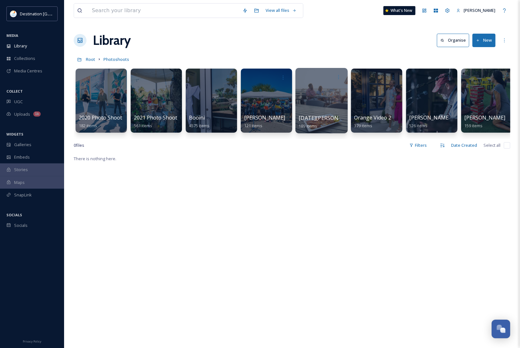
click at [321, 116] on span "[DATE][PERSON_NAME]" at bounding box center [328, 117] width 59 height 7
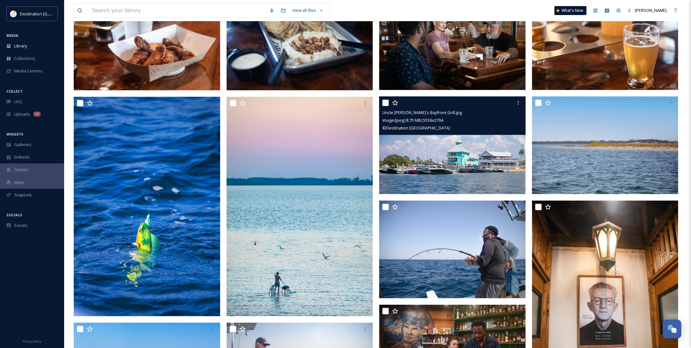
scroll to position [281, 0]
